Goal: Task Accomplishment & Management: Manage account settings

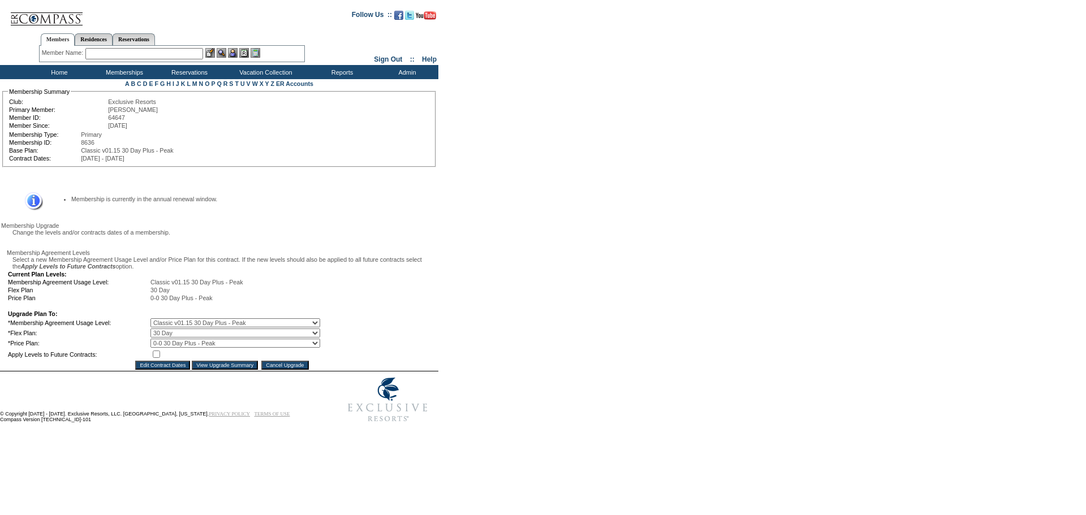
click at [160, 358] on input "checkbox" at bounding box center [156, 354] width 7 height 7
checkbox input "true"
click at [217, 370] on input "View Upgrade Summary" at bounding box center [225, 365] width 66 height 9
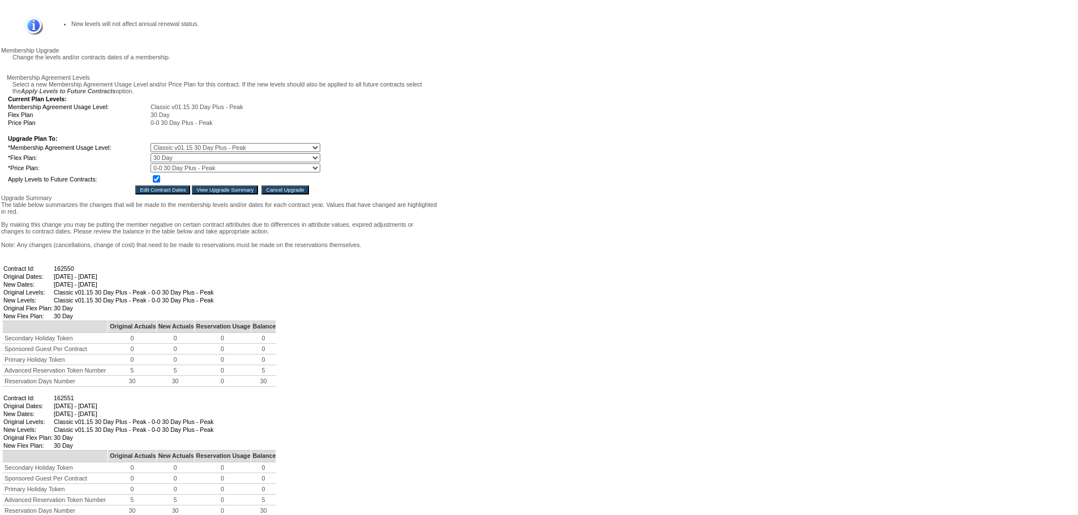
scroll to position [394, 0]
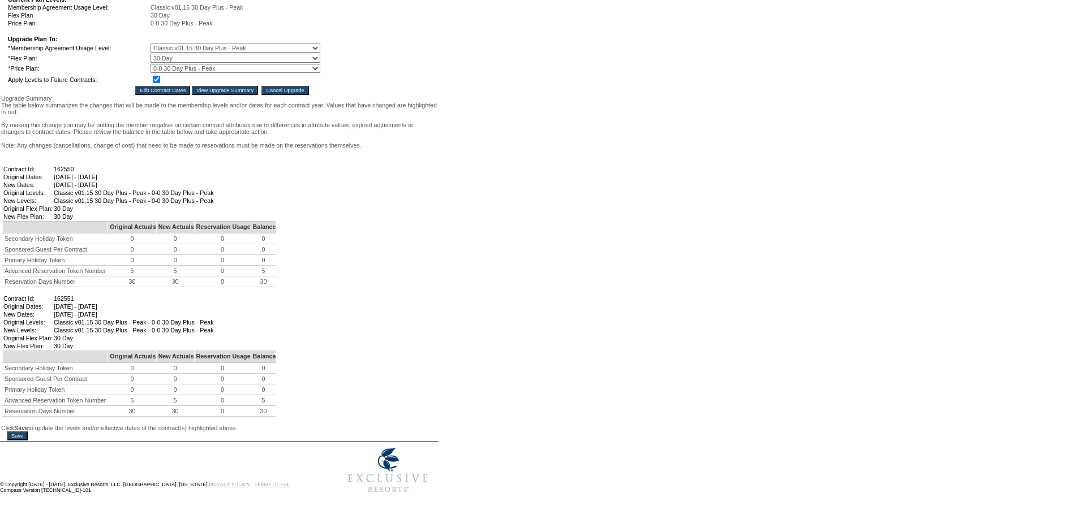
click at [24, 432] on input "Save" at bounding box center [17, 436] width 21 height 9
